Goal: Navigation & Orientation: Find specific page/section

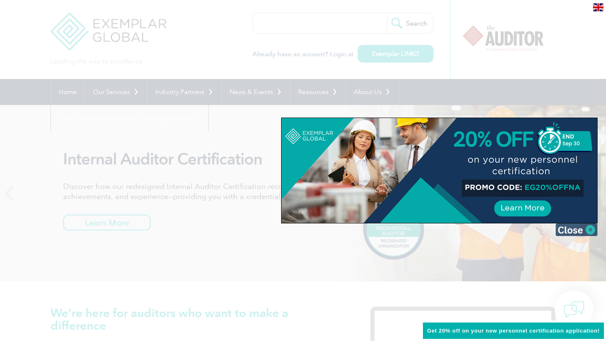
click at [574, 229] on img at bounding box center [576, 230] width 42 height 13
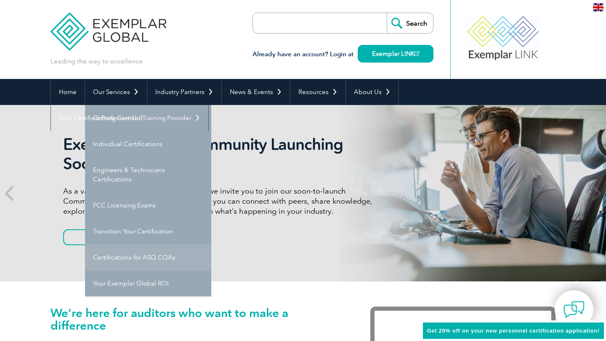
click at [114, 259] on link "Certifications for ASQ CQAs" at bounding box center [148, 258] width 126 height 26
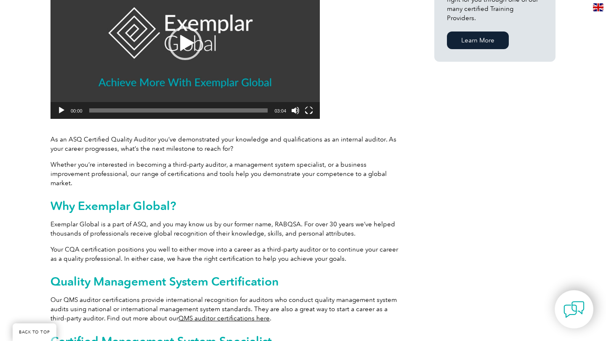
scroll to position [269, 0]
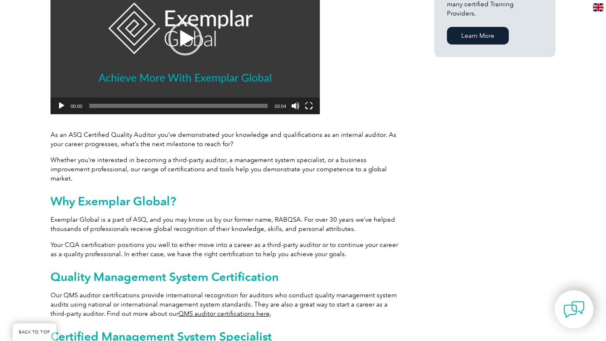
click at [382, 218] on p "Exemplar Global is a part of ASQ, and you may know us by our former name, RABQS…" at bounding box center [226, 224] width 353 height 19
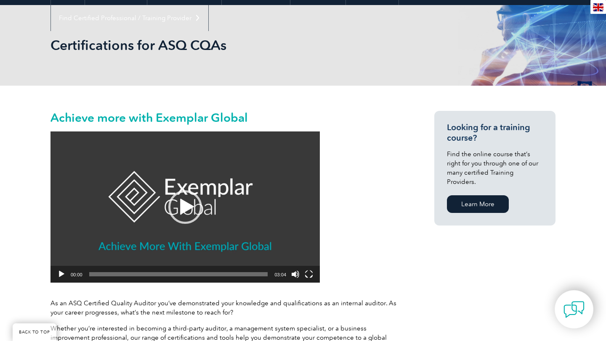
scroll to position [0, 0]
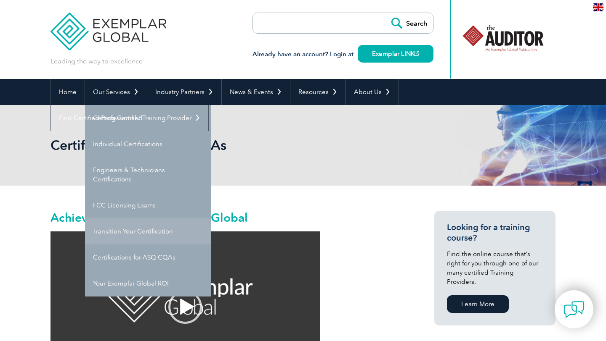
click at [132, 229] on link "Transition Your Certification" at bounding box center [148, 232] width 126 height 26
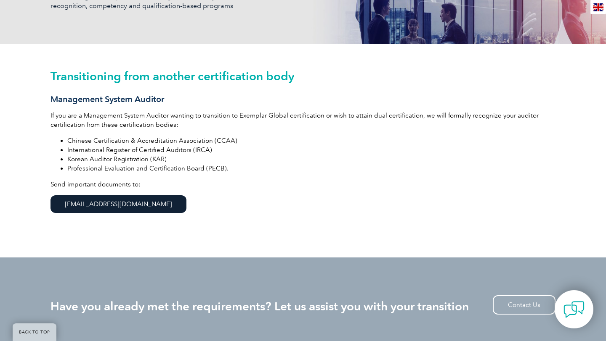
scroll to position [182, 0]
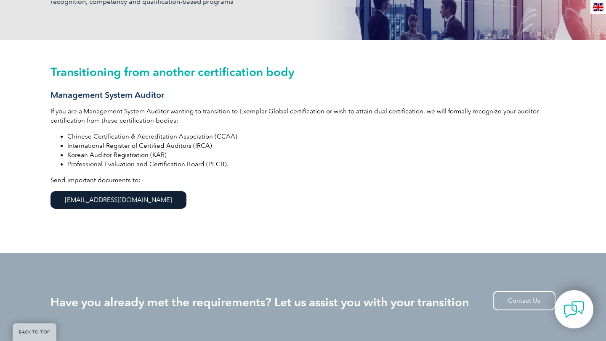
click at [98, 200] on link "info@exemplarglobal.org" at bounding box center [118, 200] width 136 height 18
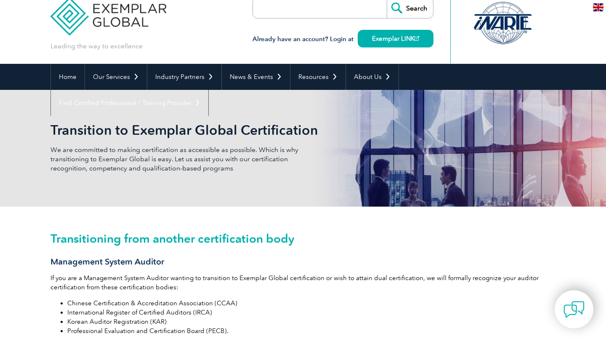
scroll to position [0, 0]
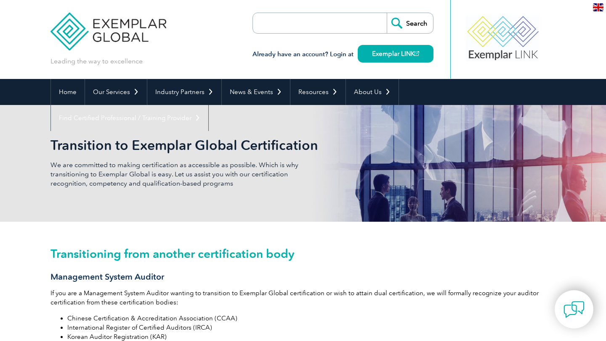
click at [597, 7] on img at bounding box center [598, 7] width 11 height 8
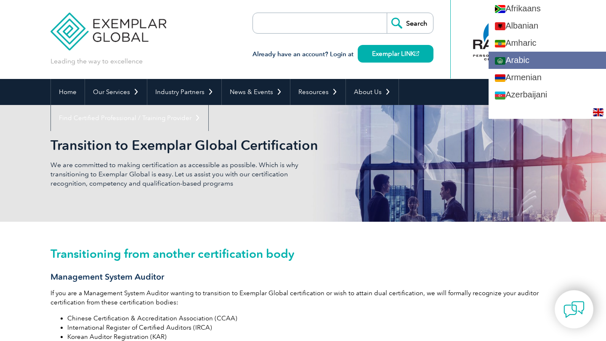
click at [526, 58] on link "Arabic" at bounding box center [546, 60] width 117 height 17
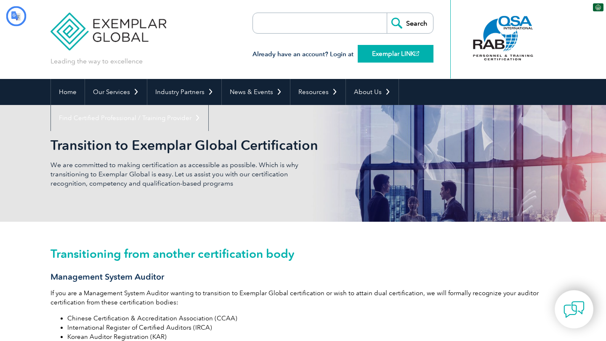
type input "يبحث"
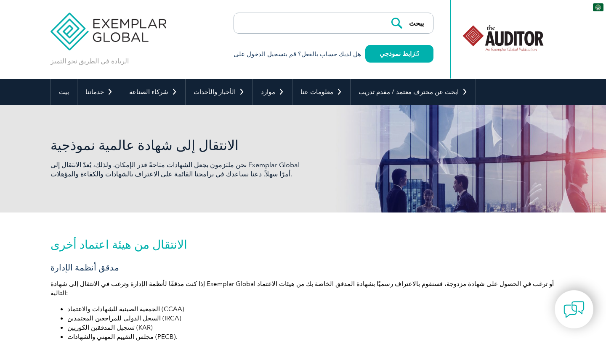
click at [599, 8] on img at bounding box center [598, 7] width 11 height 8
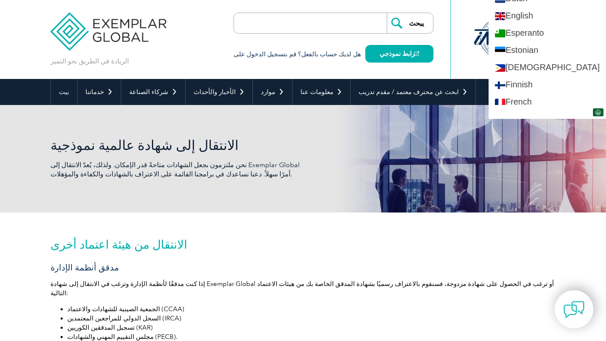
scroll to position [332, 0]
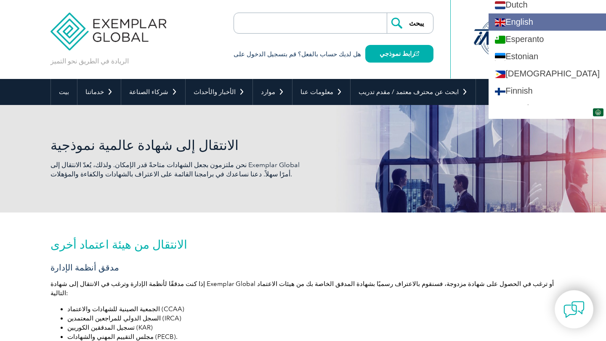
click at [547, 26] on link "English" at bounding box center [546, 21] width 117 height 17
type input "Search"
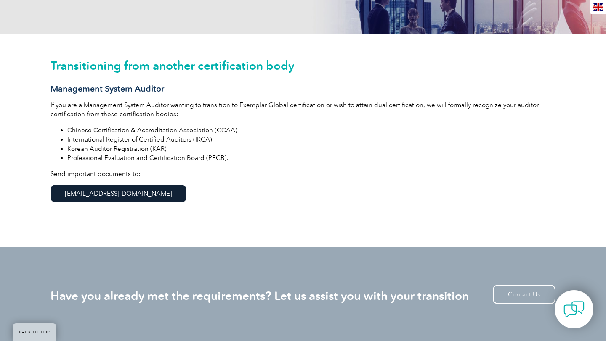
scroll to position [0, 0]
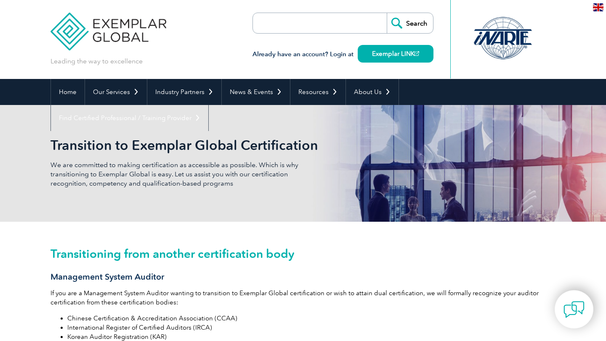
click at [597, 11] on div "en" at bounding box center [598, 7] width 16 height 14
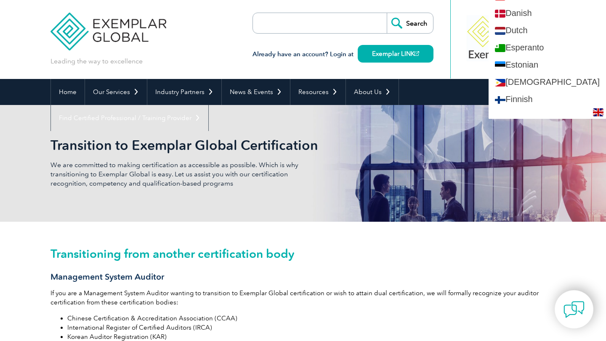
click at [149, 56] on div "Leading the way to excellence" at bounding box center [108, 33] width 116 height 66
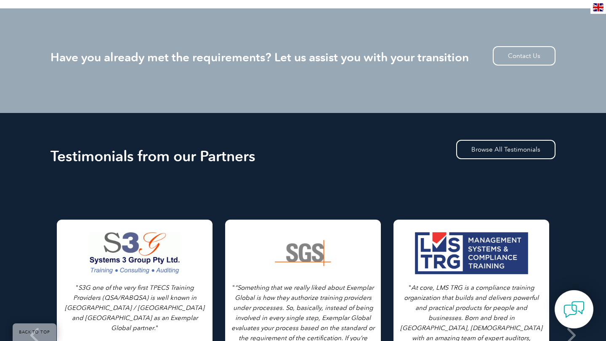
scroll to position [0, 0]
